Goal: Book appointment/travel/reservation

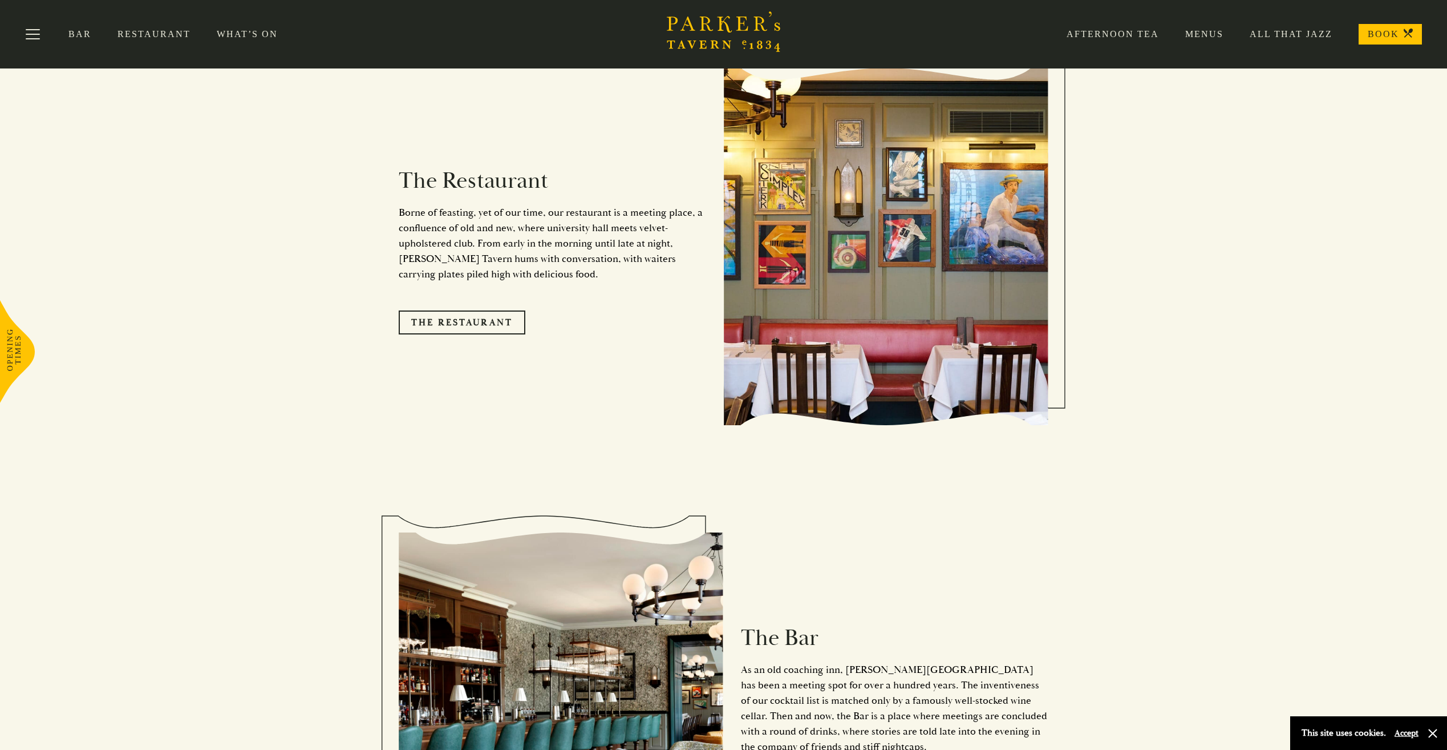
scroll to position [1022, 0]
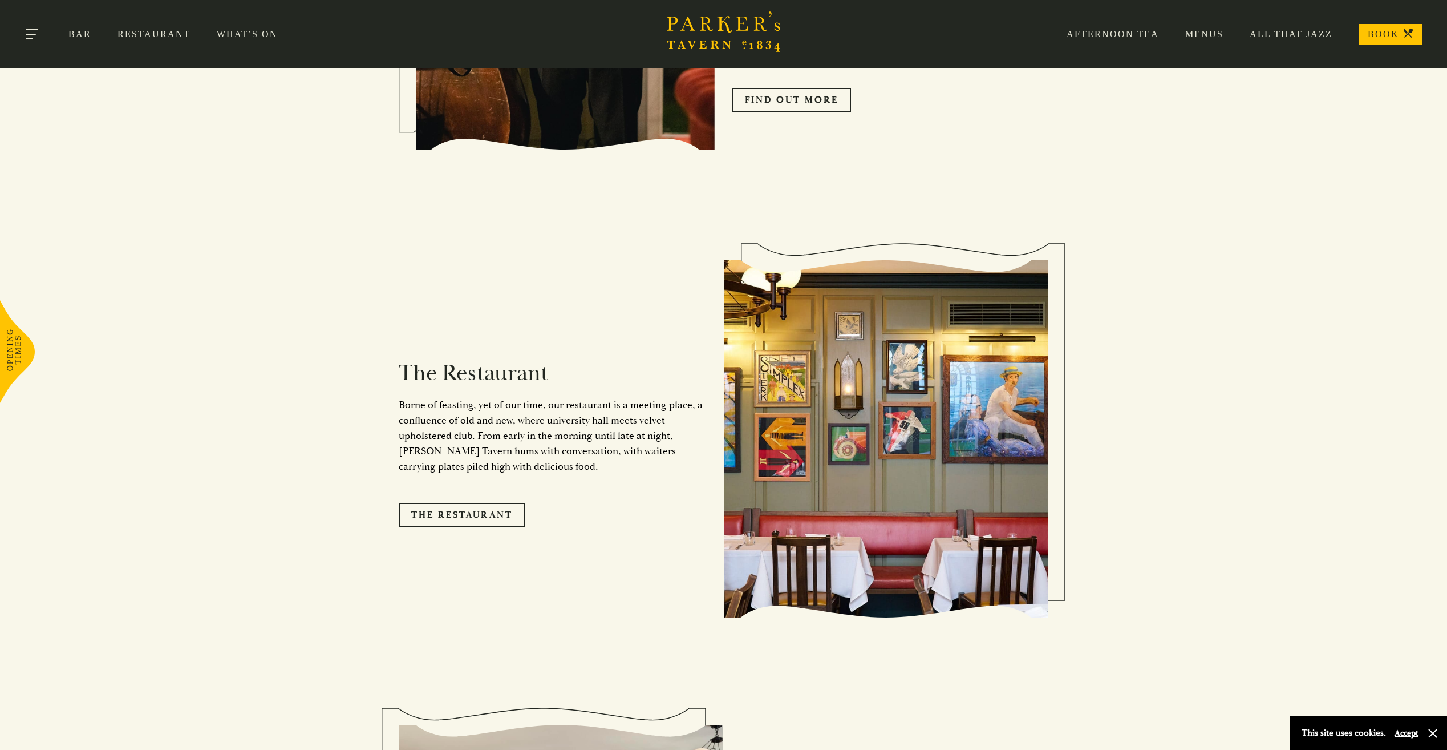
click at [35, 26] on button "Toggle navigation" at bounding box center [33, 36] width 48 height 48
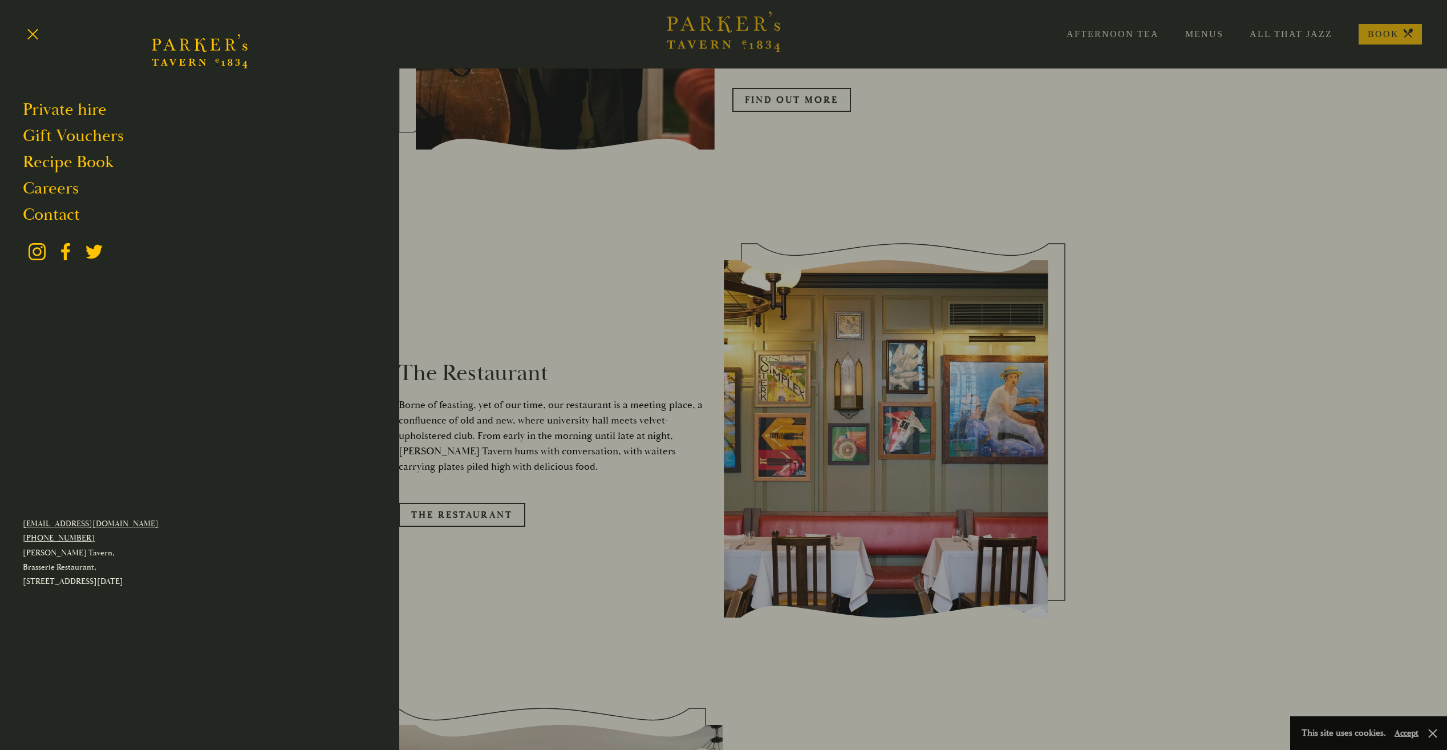
drag, startPoint x: 552, startPoint y: 264, endPoint x: 539, endPoint y: 249, distance: 19.0
click at [552, 264] on div at bounding box center [723, 375] width 1447 height 750
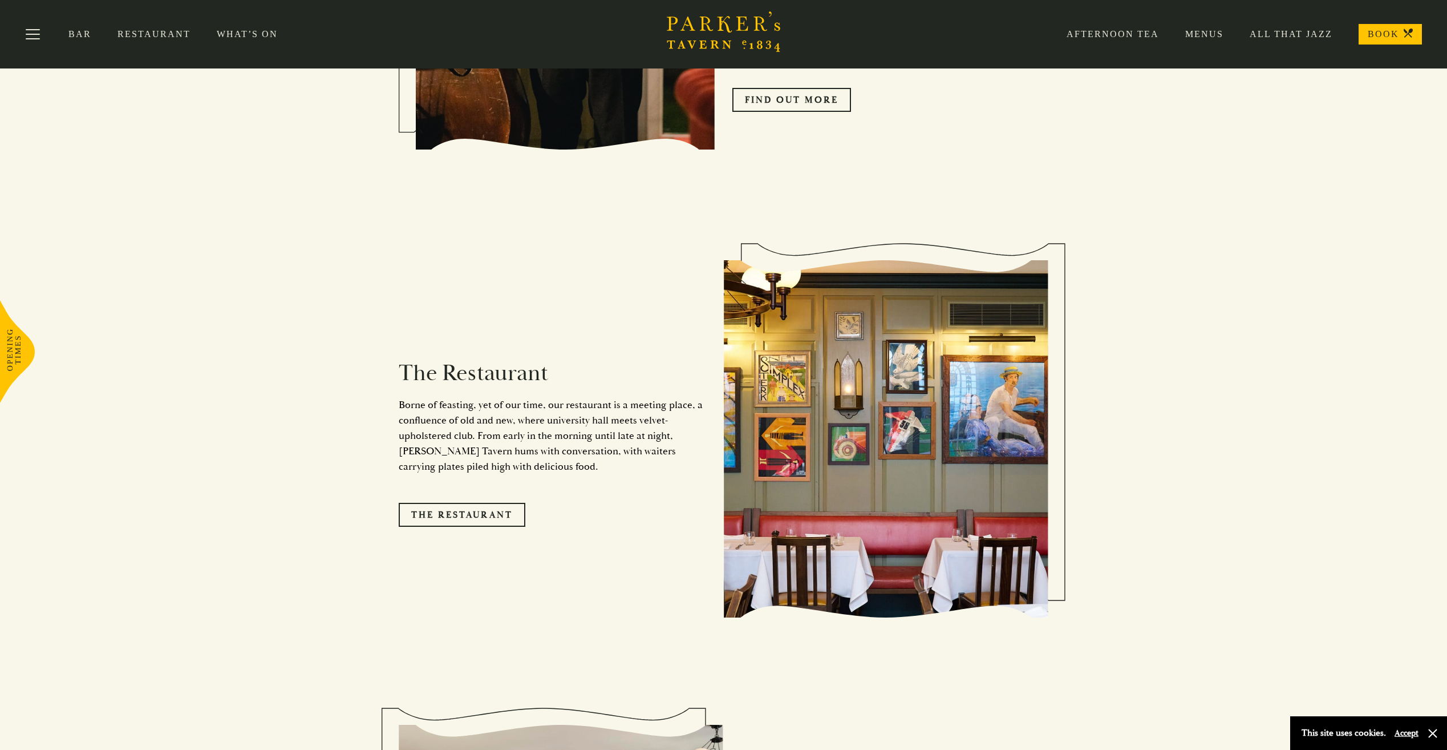
click at [1215, 37] on link "Menus" at bounding box center [1191, 34] width 64 height 11
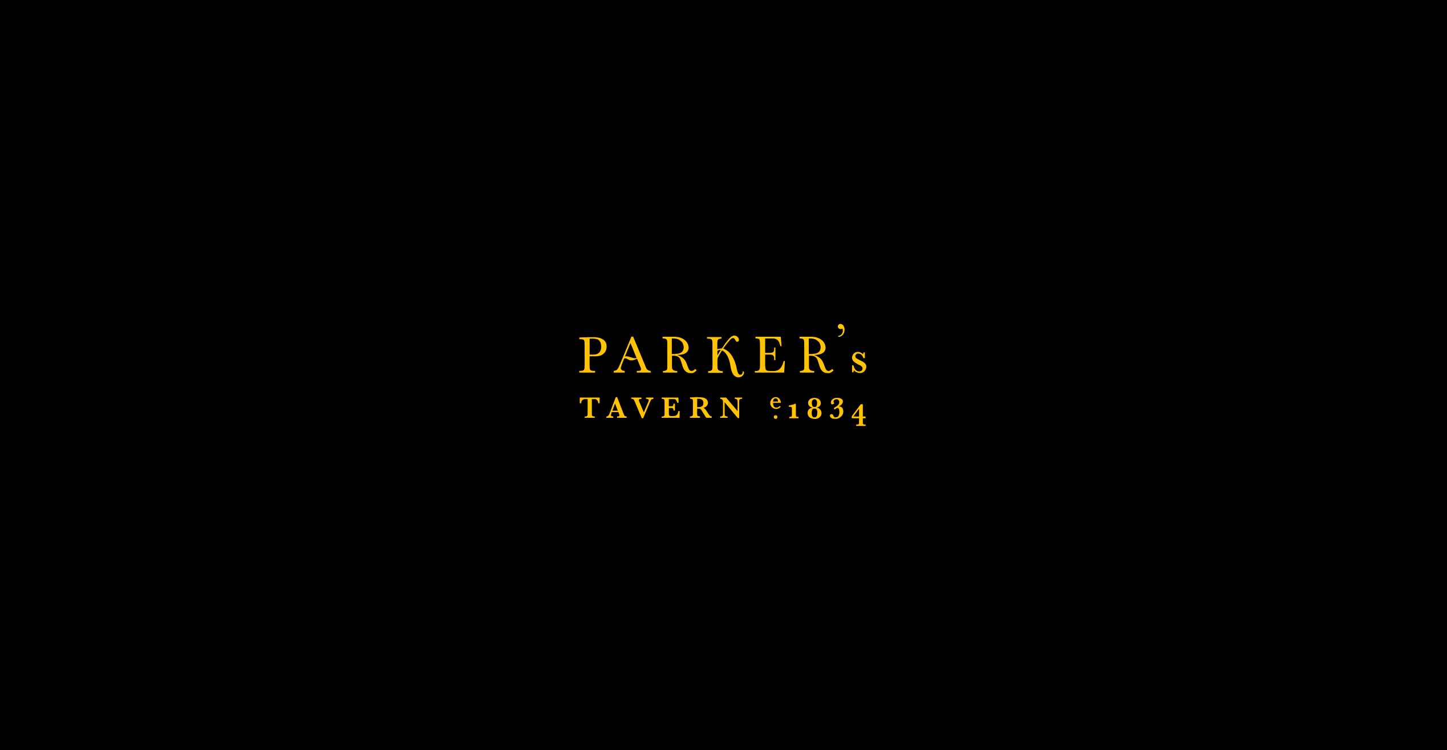
click at [1163, 193] on div "Brasserie Restaurant Cambridge | Parker's Tavern Cambridge Parker's Tavern is a…" at bounding box center [723, 375] width 1447 height 750
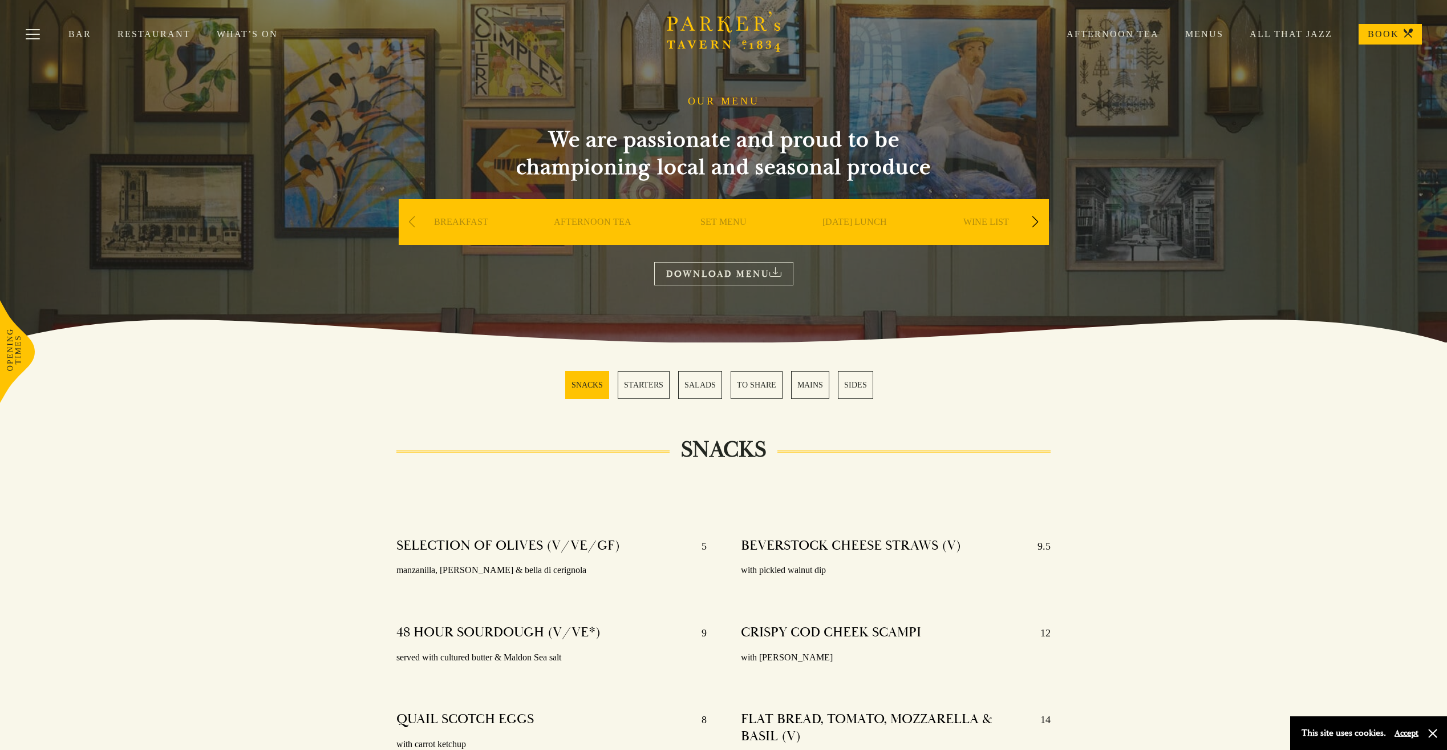
click at [1297, 33] on link "All That Jazz" at bounding box center [1278, 34] width 109 height 11
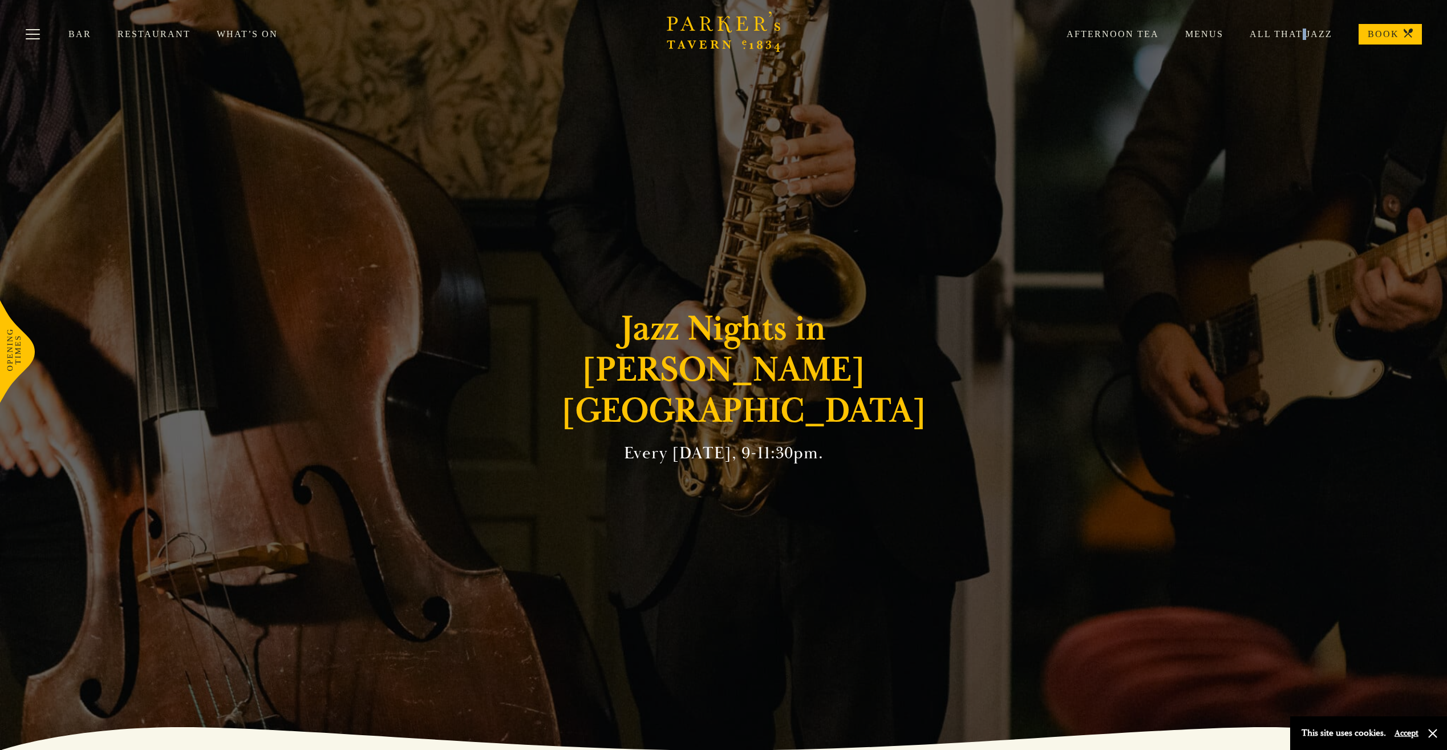
click at [1307, 26] on div "Afternoon Tea Menus All That Jazz BOOK" at bounding box center [1232, 34] width 382 height 21
click at [1305, 30] on link "All That Jazz" at bounding box center [1278, 34] width 109 height 11
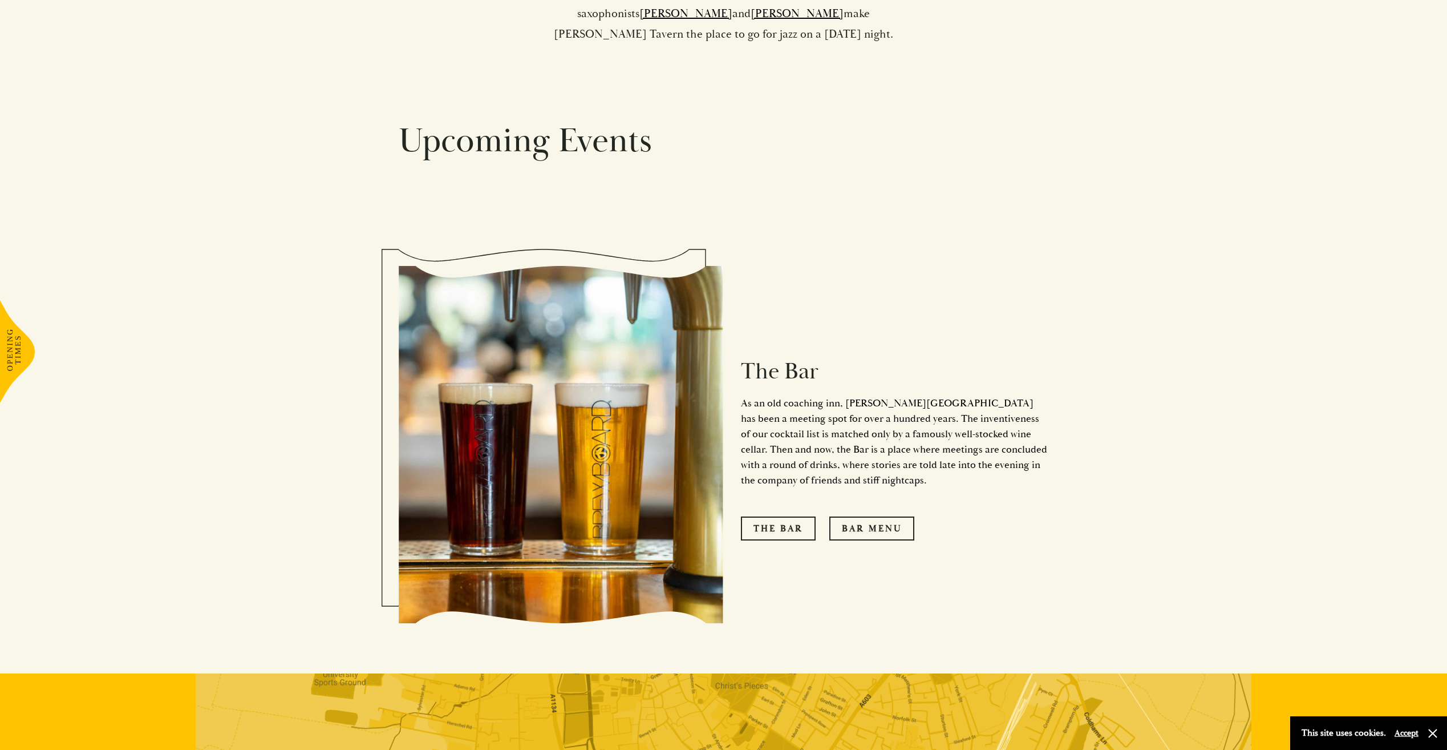
scroll to position [1255, 0]
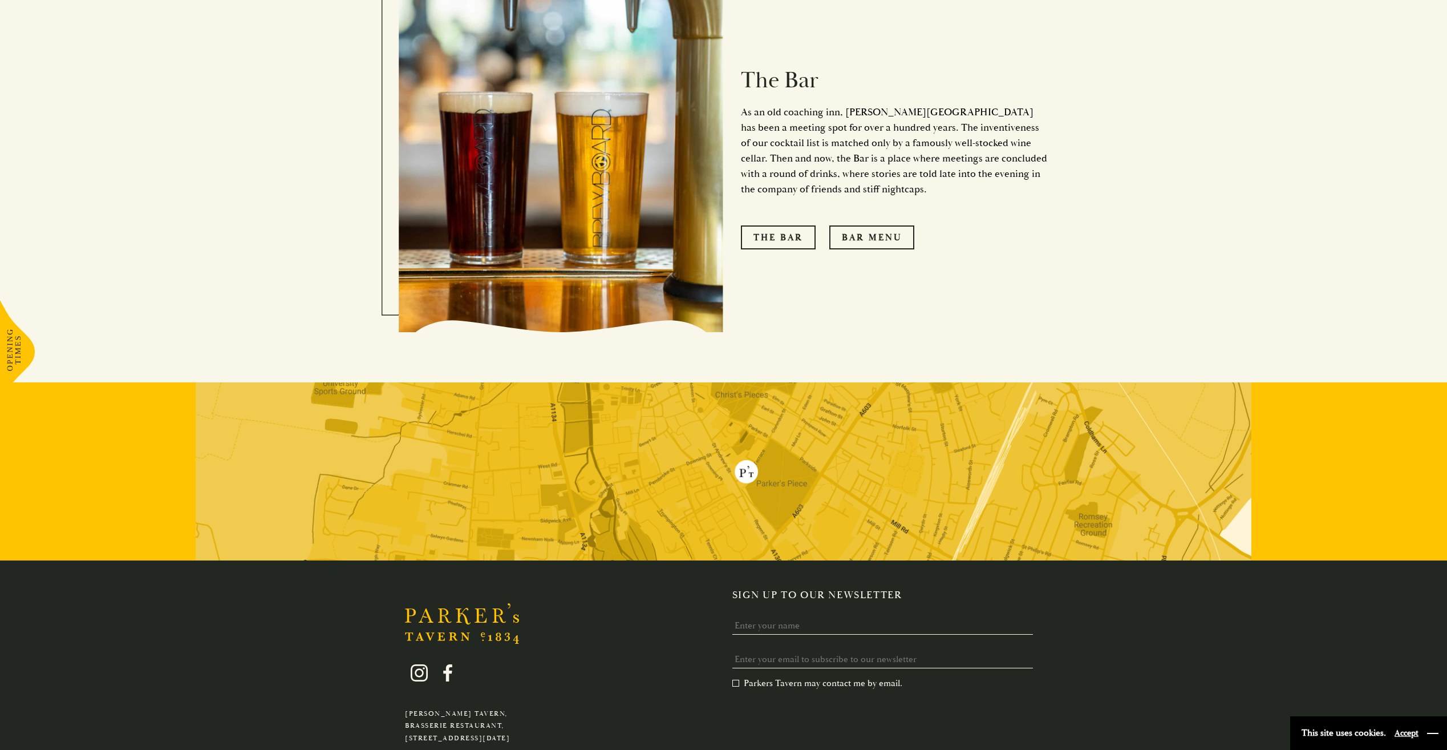
click at [1427, 733] on button "button" at bounding box center [1432, 732] width 11 height 11
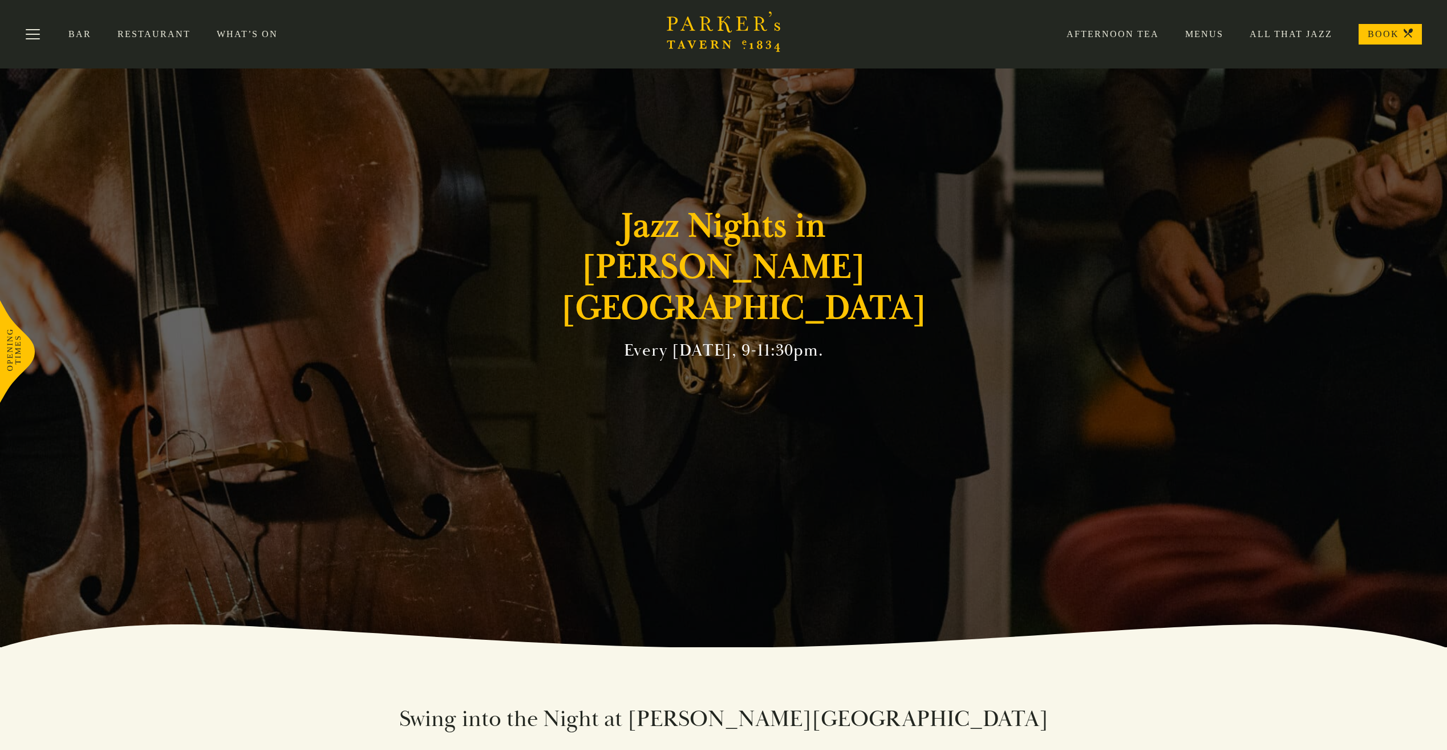
scroll to position [0, 0]
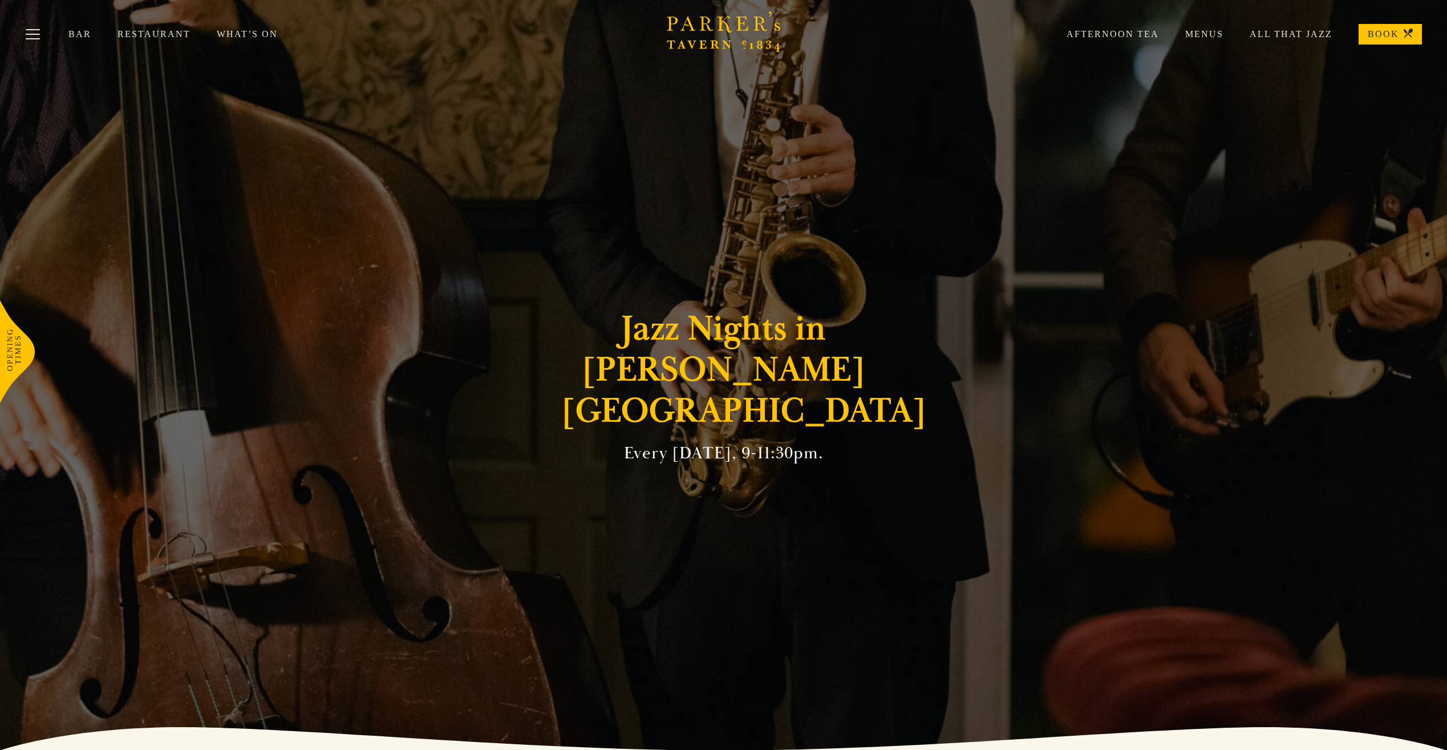
click at [1411, 32] on icon at bounding box center [1408, 33] width 9 height 9
